Goal: Use online tool/utility: Utilize a website feature to perform a specific function

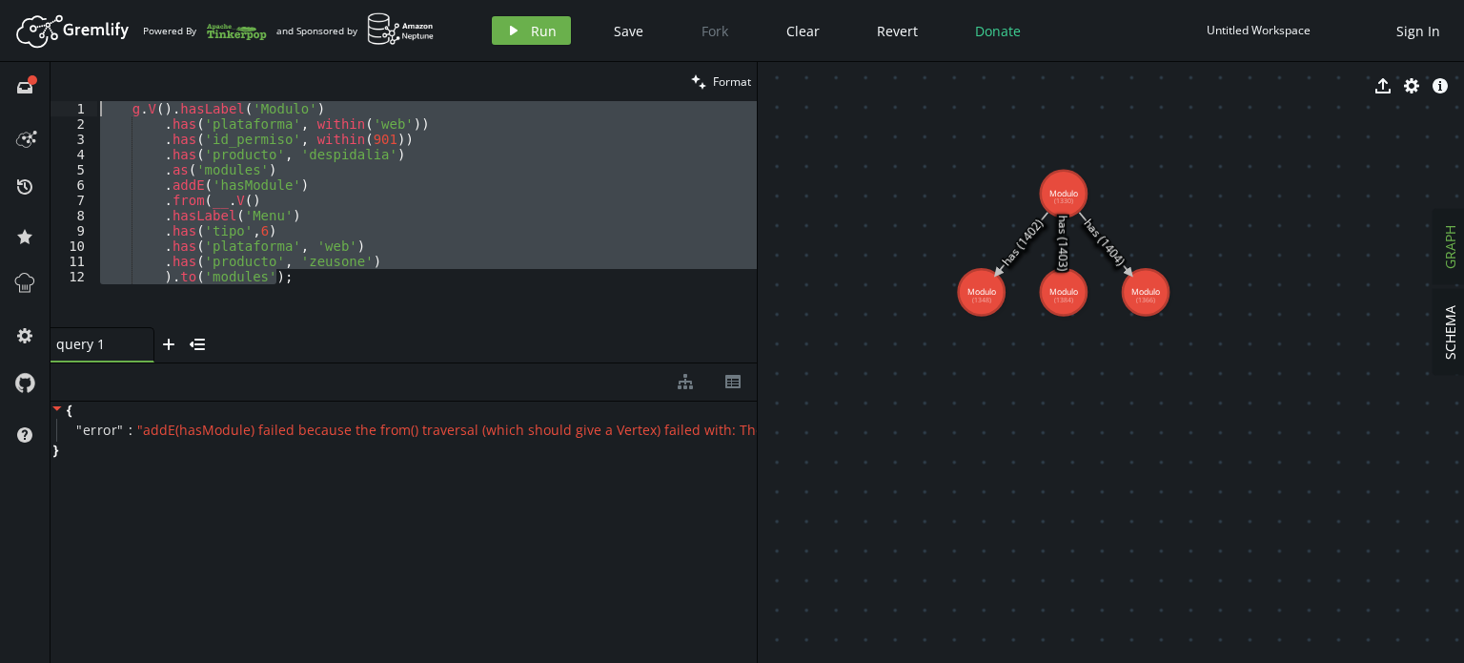
drag, startPoint x: 325, startPoint y: 278, endPoint x: 0, endPoint y: 9, distance: 422.5
click at [0, 9] on div "Artboard Created with Sketch. Powered By and Sponsored by play Run Save Fork Cl…" at bounding box center [732, 331] width 1464 height 663
paste textarea ".elementMap();"
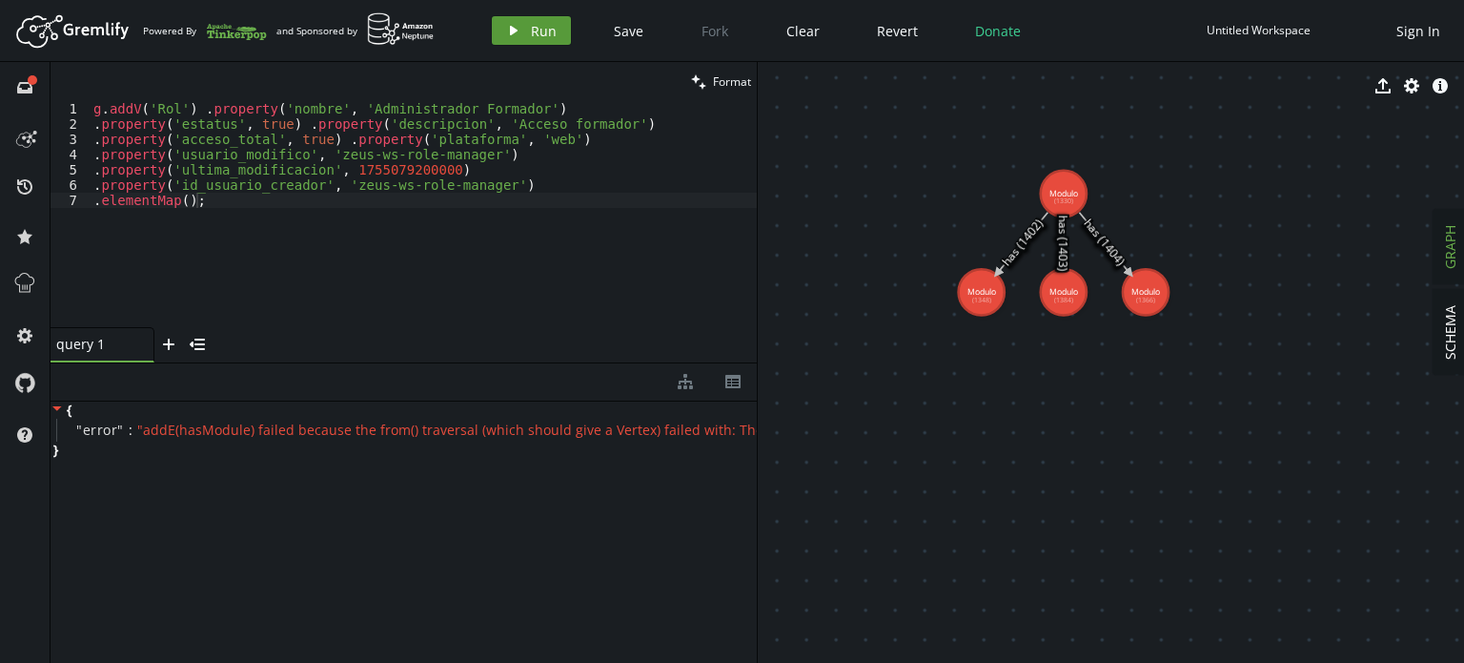
click at [524, 34] on button "play Run" at bounding box center [531, 30] width 79 height 29
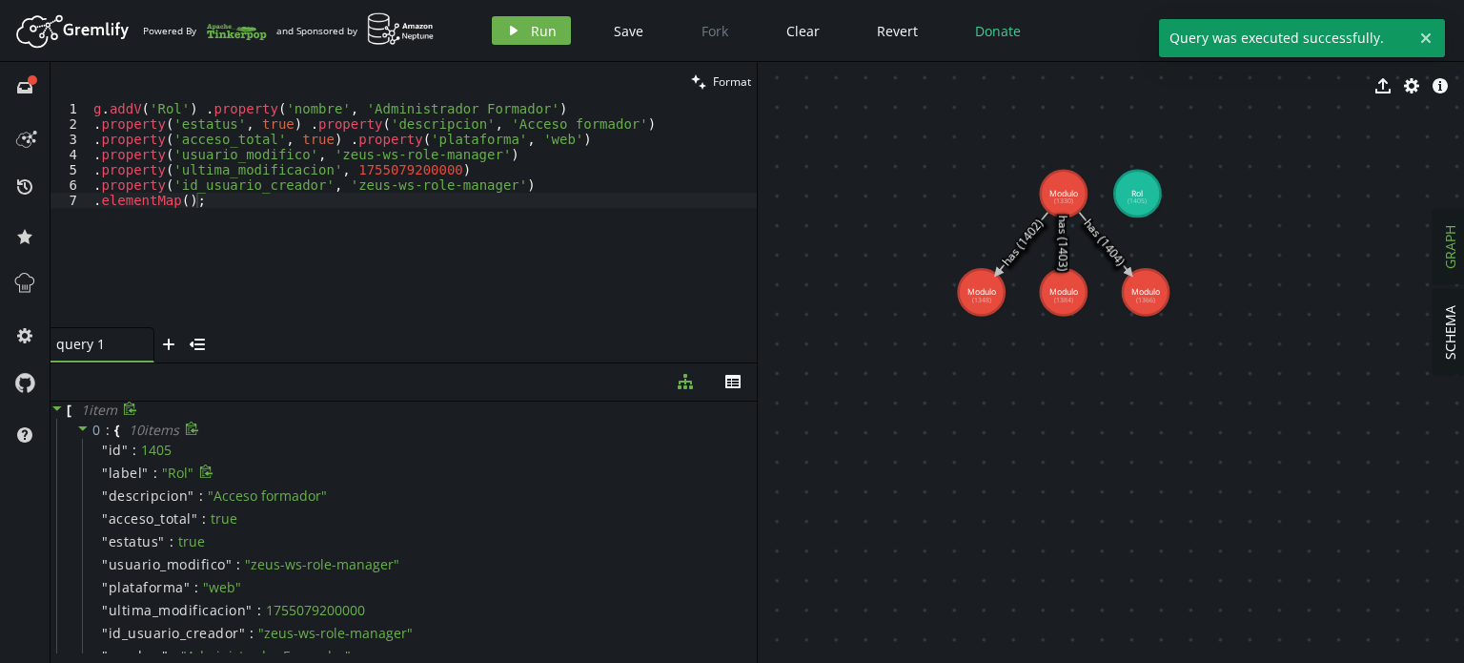
scroll to position [51, 0]
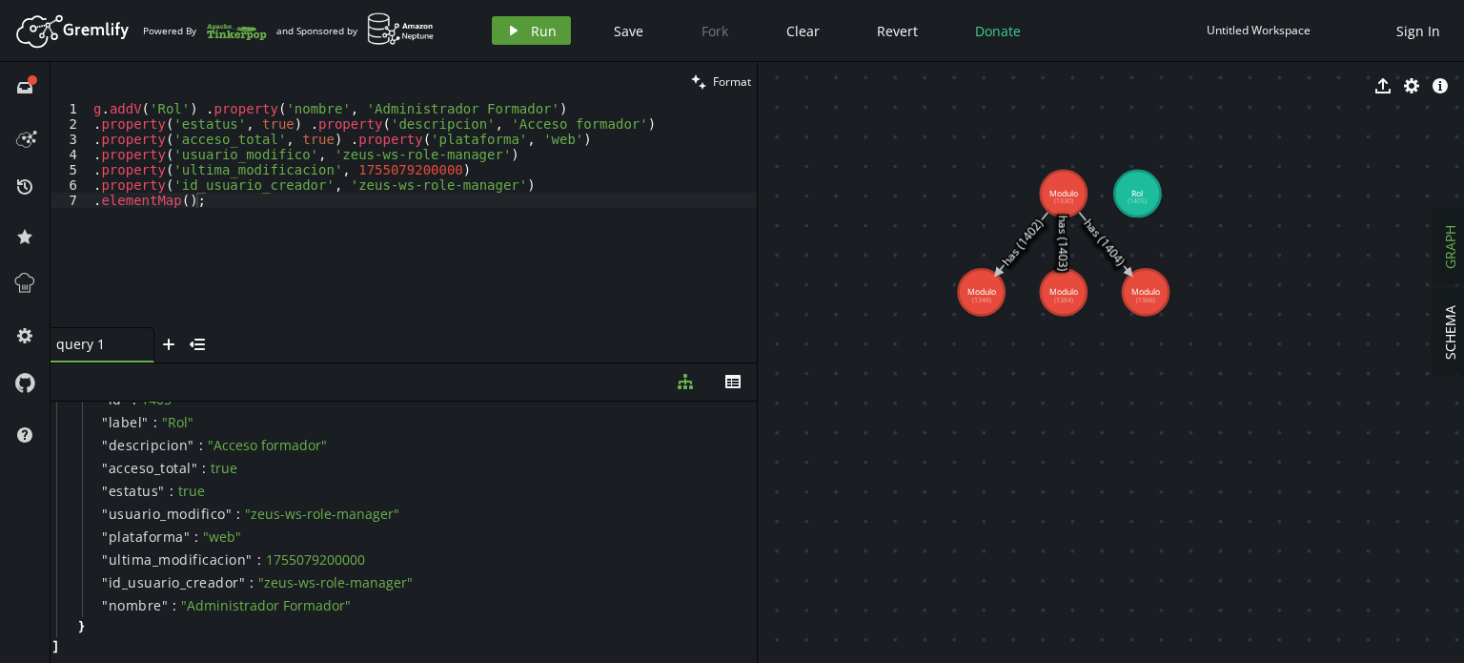
click at [541, 33] on span "Run" at bounding box center [544, 31] width 26 height 18
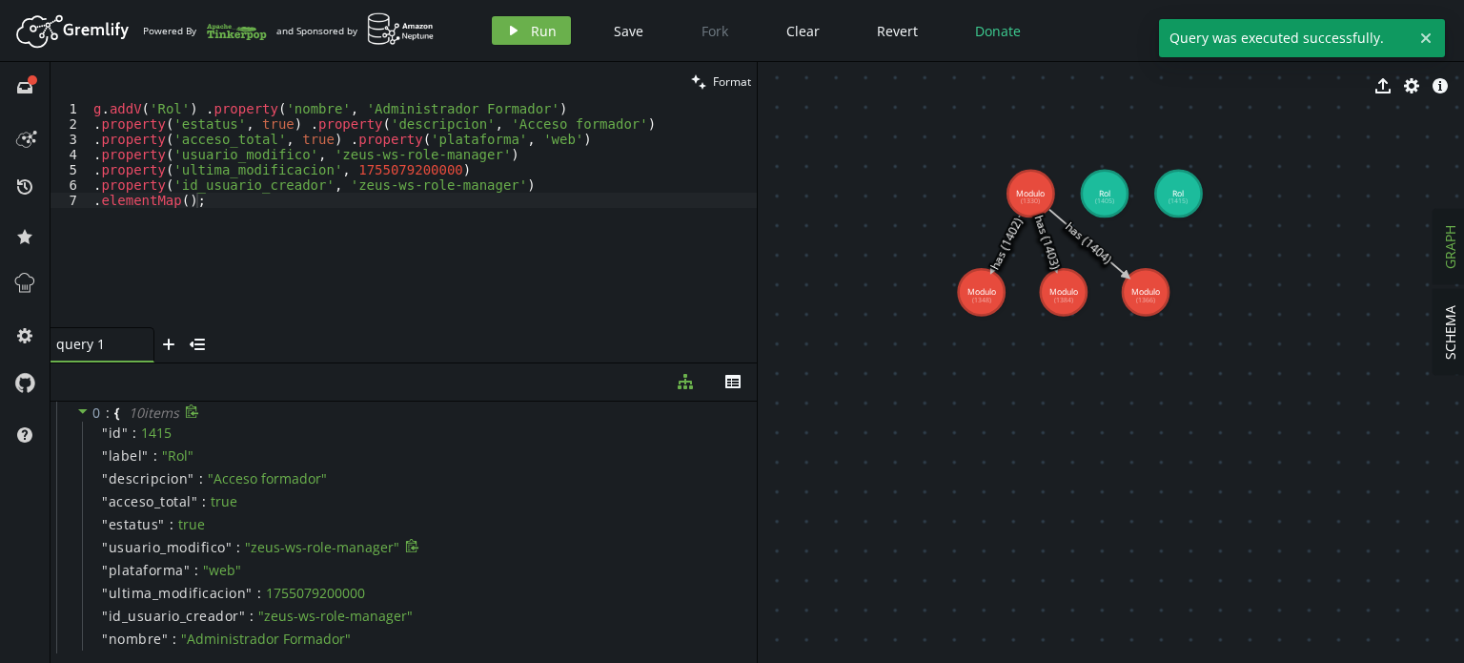
scroll to position [0, 0]
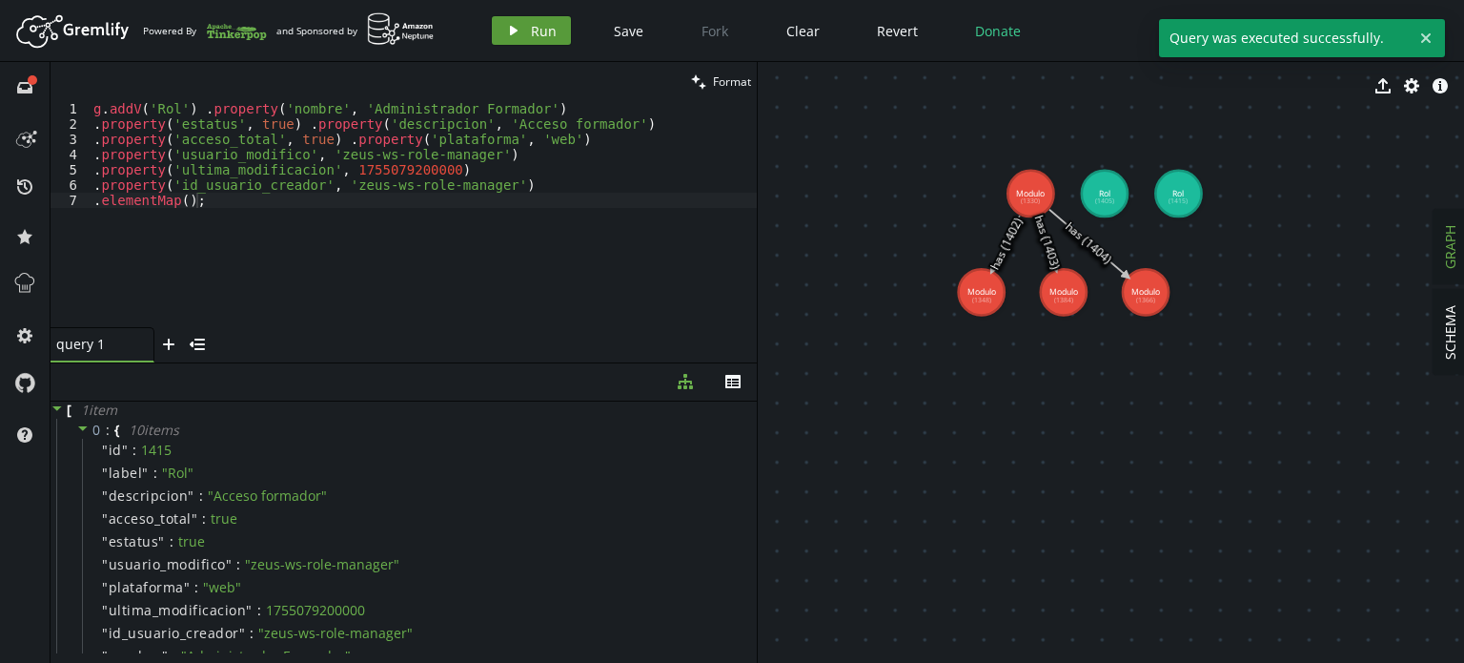
click at [531, 31] on span "Run" at bounding box center [544, 31] width 26 height 18
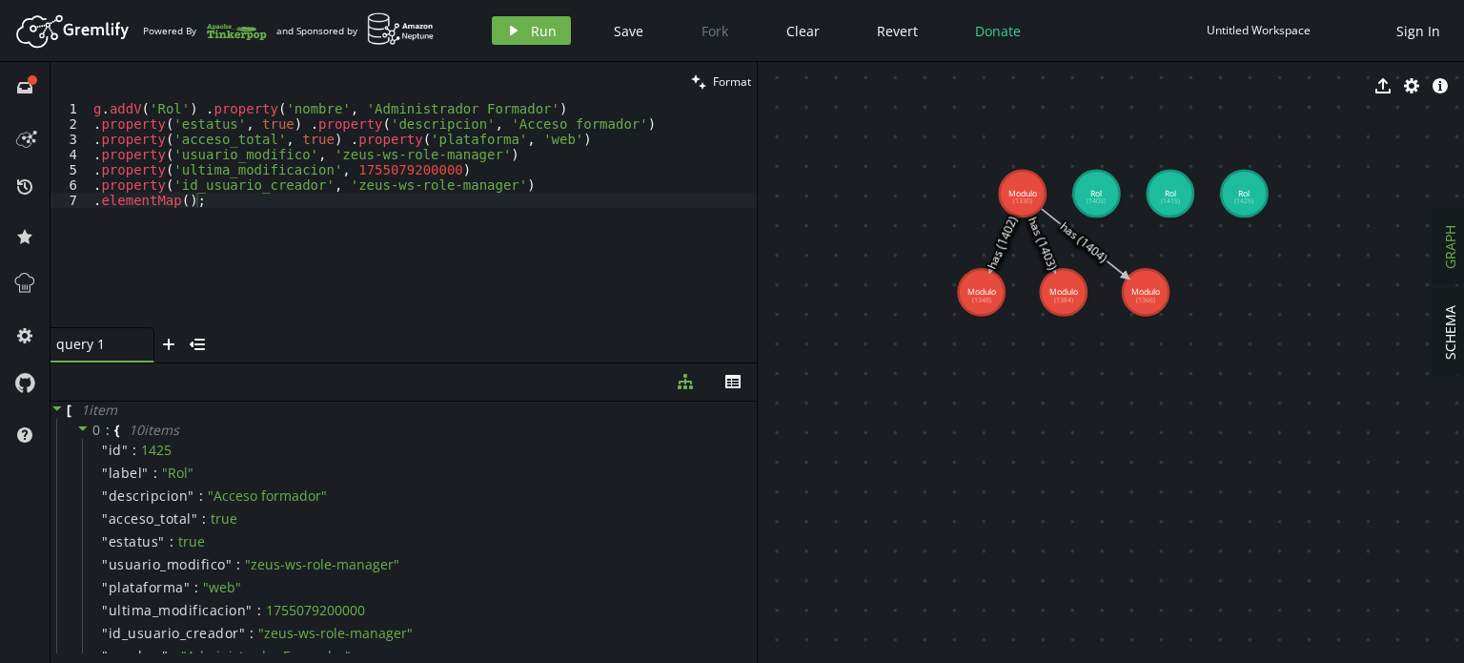
click at [349, 234] on div "g . addV ( 'Rol' ) . property ( 'nombre' , 'Administrador Formador' ) . propert…" at bounding box center [423, 229] width 667 height 256
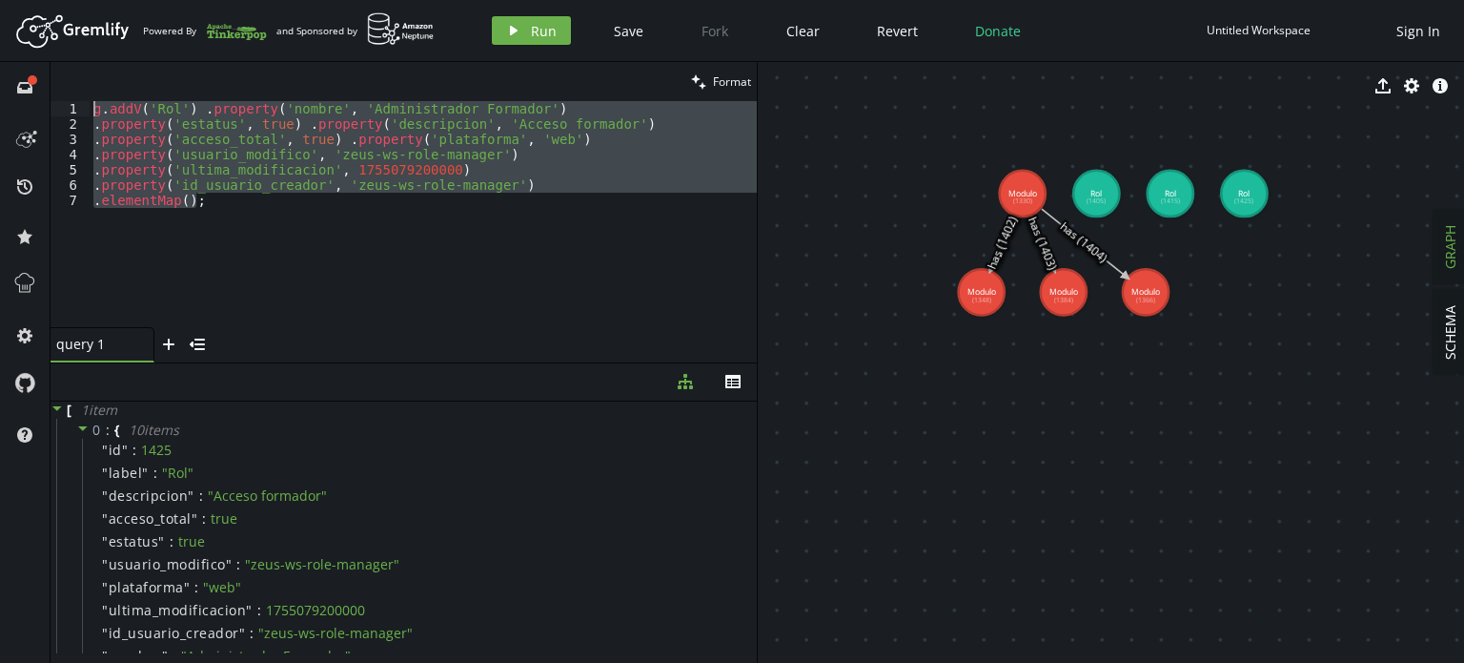
drag, startPoint x: 250, startPoint y: 219, endPoint x: 0, endPoint y: 66, distance: 293.2
click at [0, 66] on div "full-circle inbox history star cog help clean Format .elementMap(); 1 2 3 4 5 6…" at bounding box center [732, 362] width 1464 height 601
type textarea "g.addV('Rol') .property('nombre', 'Administrador Formador') .property('estatus'…"
paste textarea
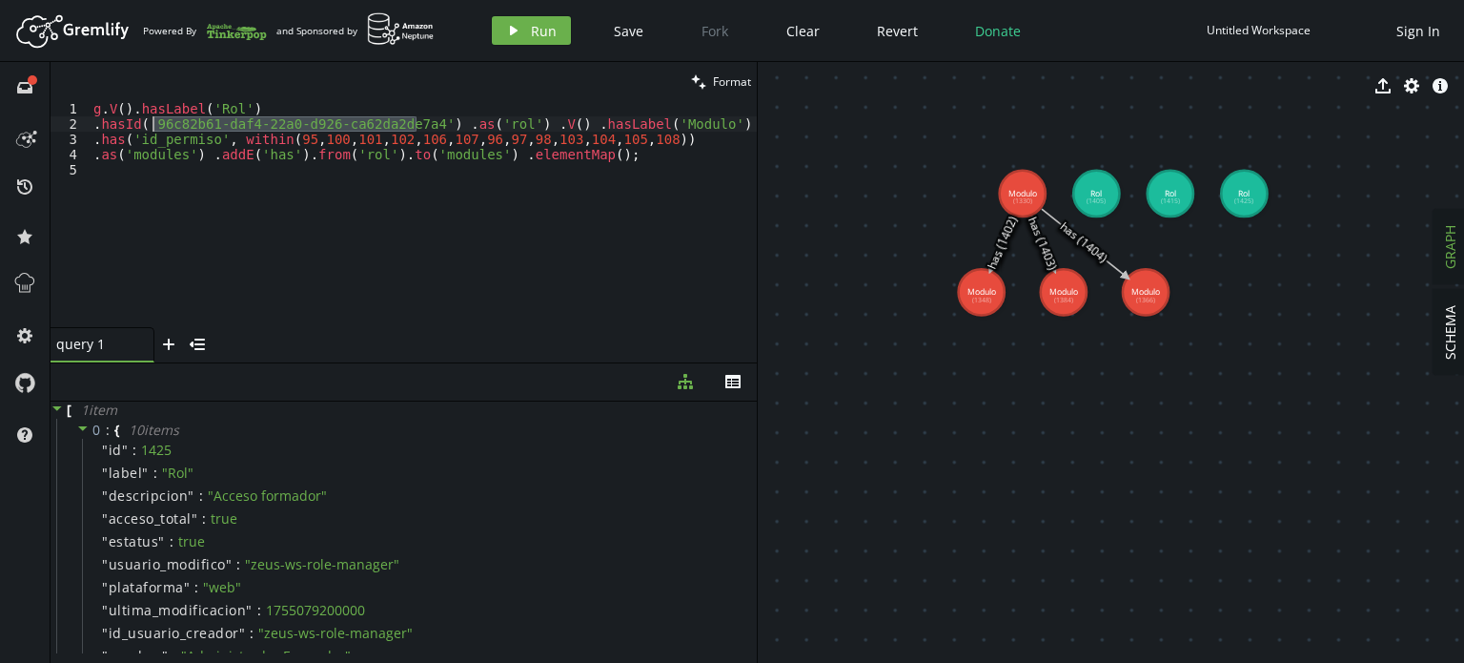
drag, startPoint x: 417, startPoint y: 125, endPoint x: 236, endPoint y: 143, distance: 181.1
click at [170, 125] on div "g . V ( ) . hasLabel ( 'Rol' ) . hasId ( '96c82b61-daf4-22a0-d926-ca62da2de7a4'…" at bounding box center [423, 229] width 667 height 256
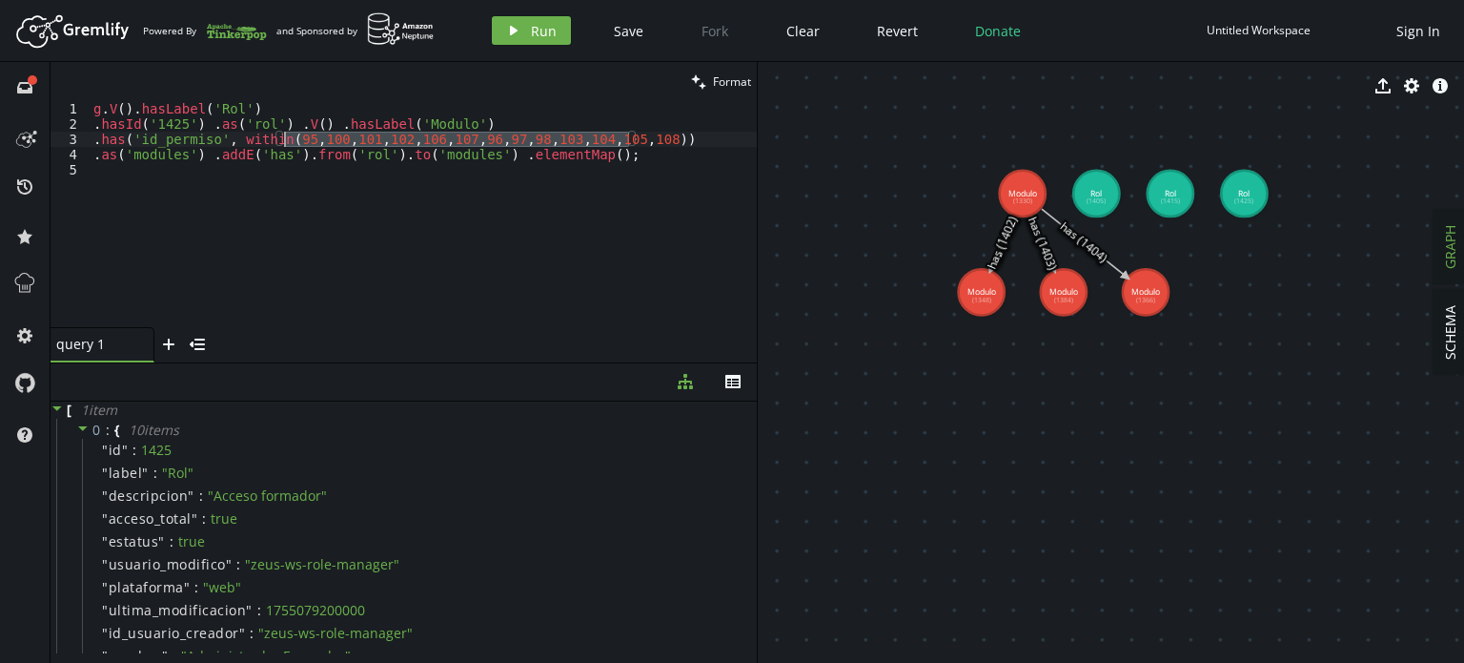
drag, startPoint x: 629, startPoint y: 140, endPoint x: 284, endPoint y: 143, distance: 345.1
click at [284, 143] on div "g . V ( ) . hasLabel ( 'Rol' ) . hasId ( '1425' ) . as ( 'rol' ) . V ( ) . hasL…" at bounding box center [423, 229] width 667 height 256
type textarea ".has('id_permiso', within(901,902,903))"
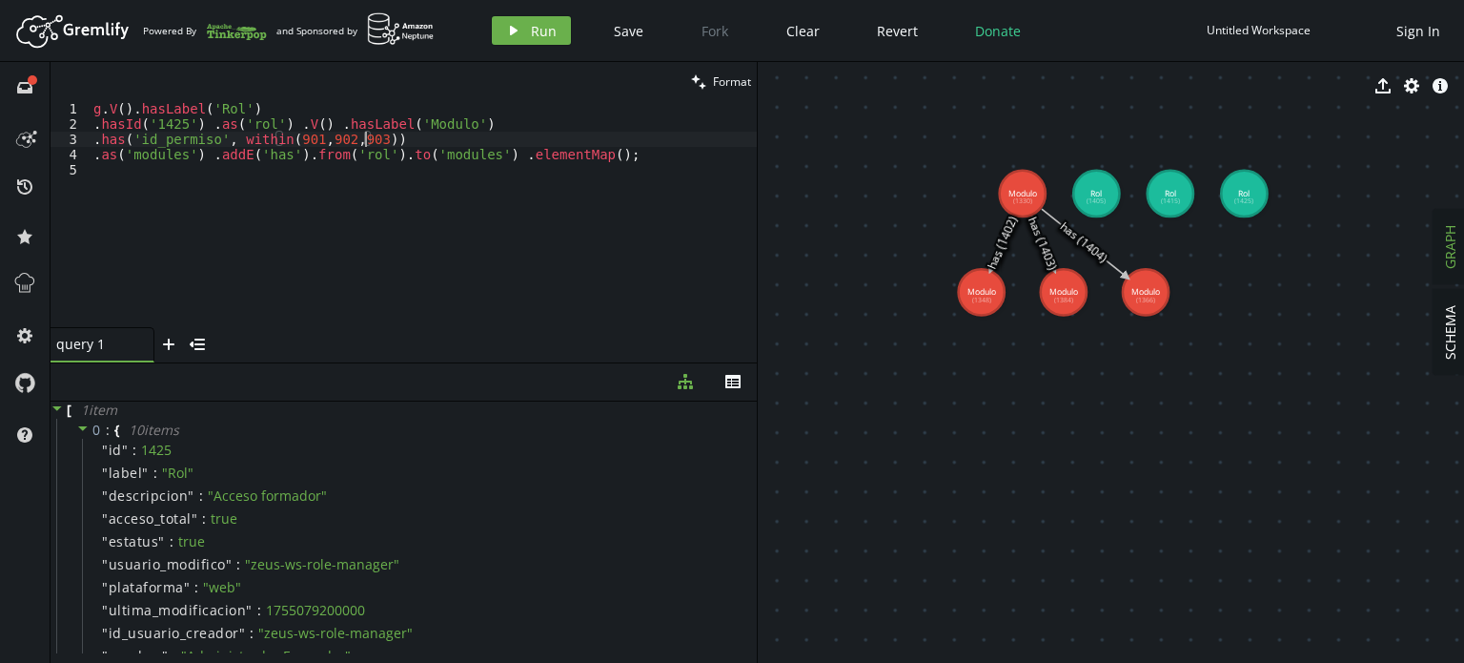
click at [567, 251] on div "g . V ( ) . hasLabel ( 'Rol' ) . hasId ( '1425' ) . as ( 'rol' ) . V ( ) . hasL…" at bounding box center [423, 229] width 667 height 256
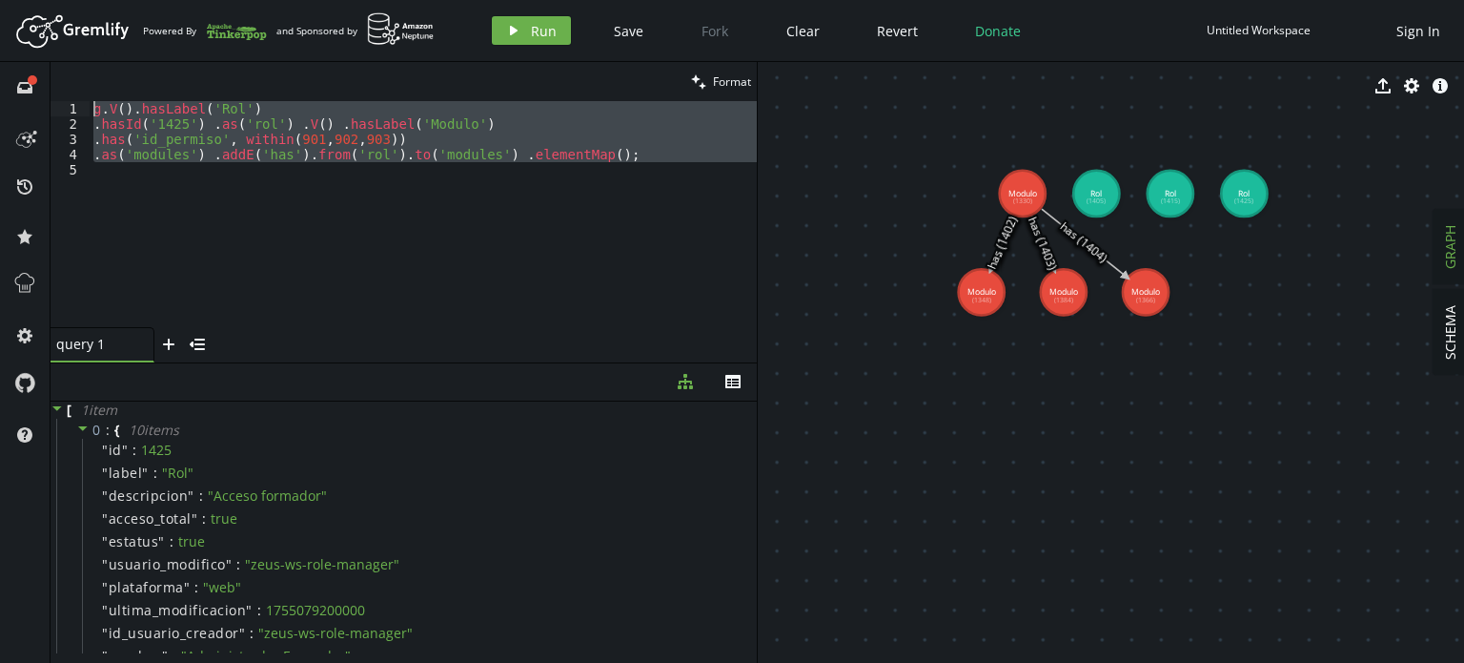
drag, startPoint x: 687, startPoint y: 167, endPoint x: 0, endPoint y: 88, distance: 691.9
click at [0, 88] on div "full-circle inbox history star cog help clean Format 1 2 3 4 5 g . V ( ) . hasL…" at bounding box center [732, 362] width 1464 height 601
type textarea "g.V().hasLabel('Rol') .hasId('1425') .as('rol') .V() .hasLabel('Modulo')"
click at [532, 27] on span "Run" at bounding box center [544, 31] width 26 height 18
